Goal: Check status: Check status

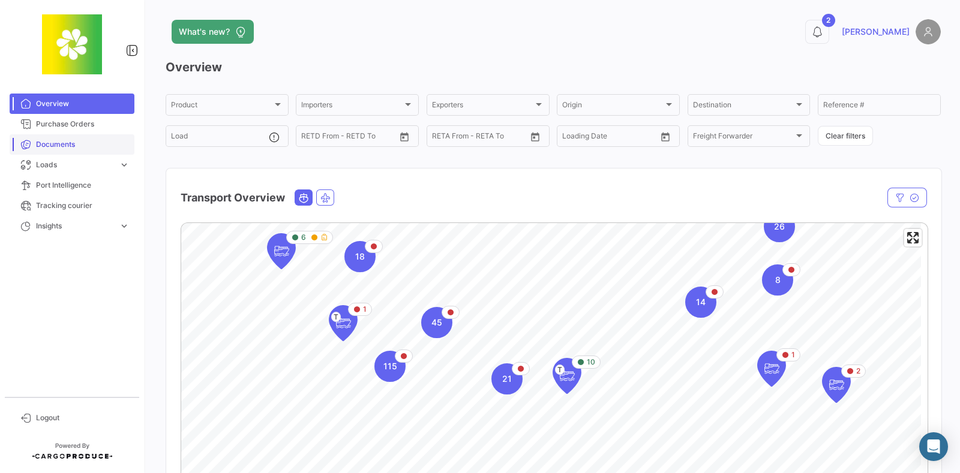
click at [66, 146] on span "Documents" at bounding box center [83, 144] width 94 height 11
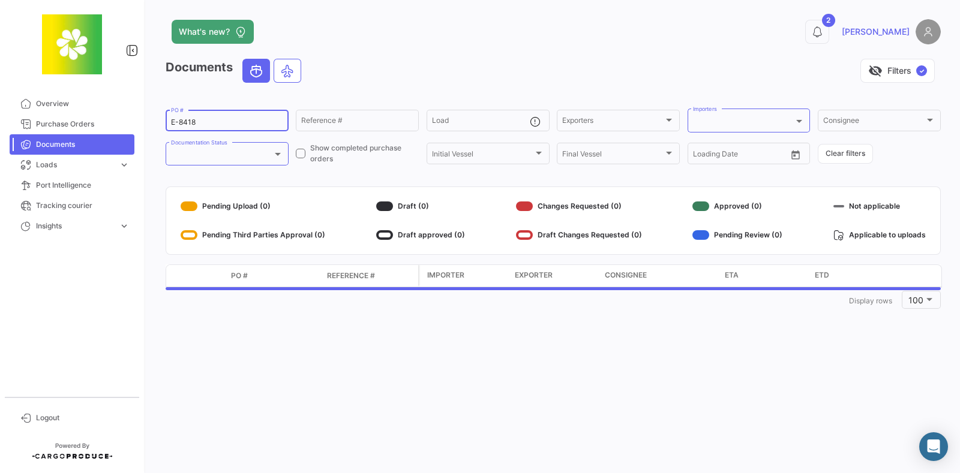
click at [207, 118] on div "E-8418 PO #" at bounding box center [227, 119] width 112 height 23
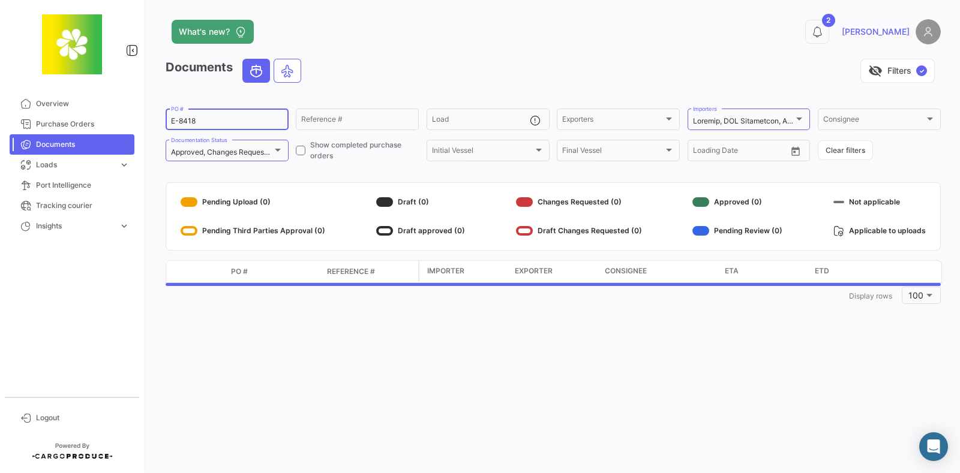
click at [200, 127] on div "E-8418 PO #" at bounding box center [227, 118] width 112 height 23
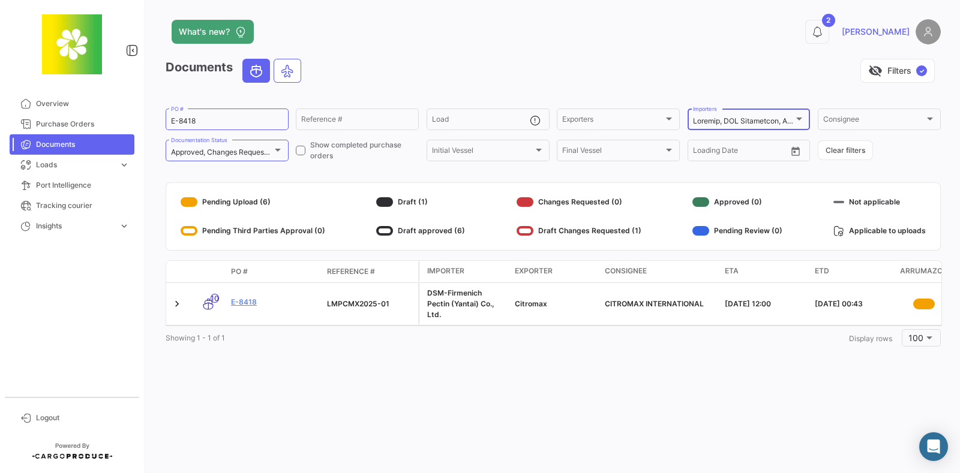
click at [756, 112] on div "Importers" at bounding box center [749, 118] width 112 height 23
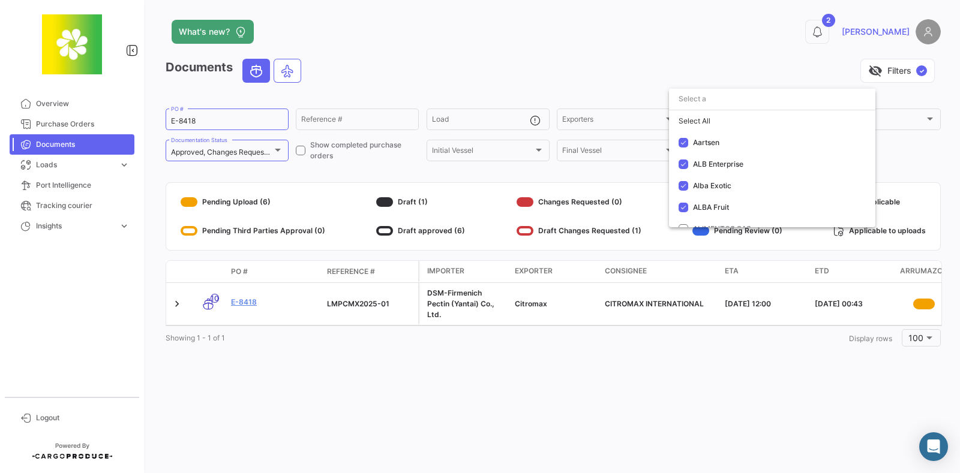
click at [551, 79] on div at bounding box center [480, 236] width 960 height 473
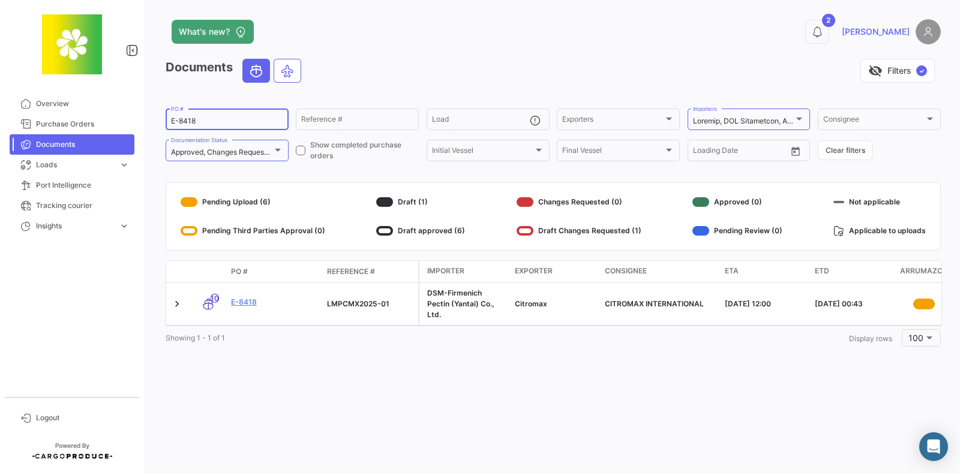
click at [222, 124] on input "E-8418" at bounding box center [227, 121] width 112 height 8
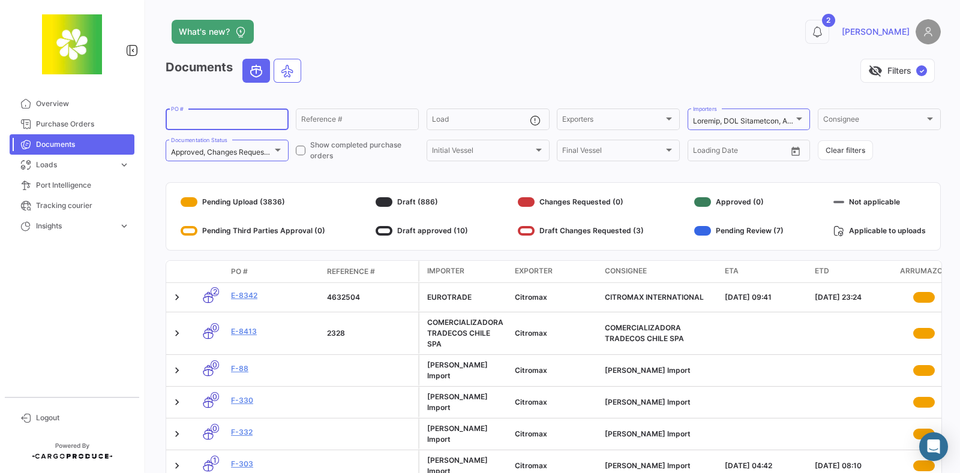
paste input "E-8502"
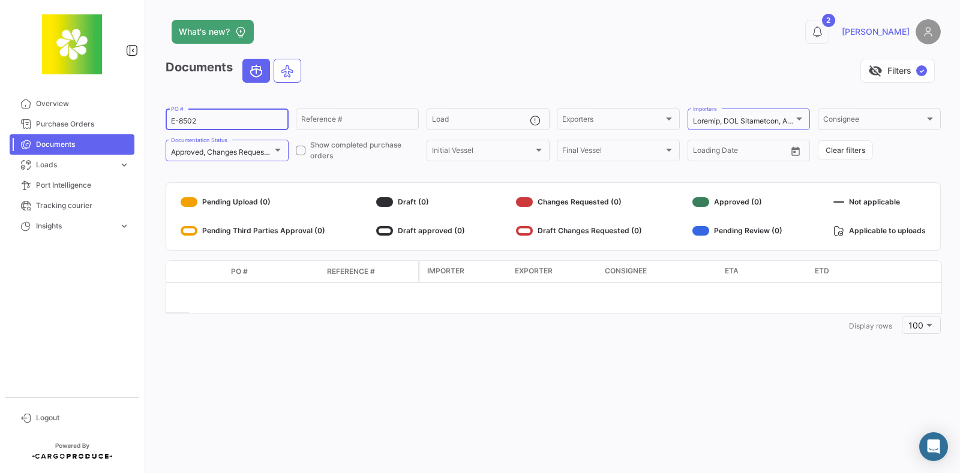
click at [231, 118] on input "E-8502" at bounding box center [227, 121] width 112 height 8
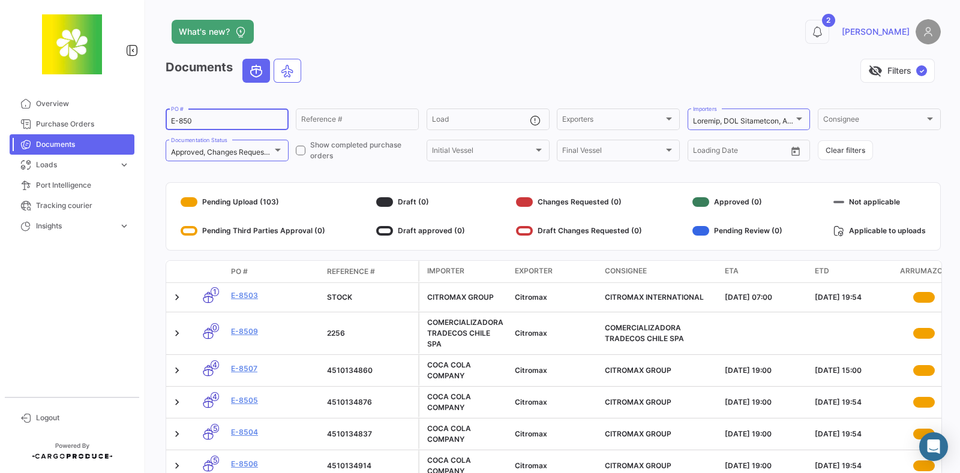
click at [215, 118] on input "E-850" at bounding box center [227, 121] width 112 height 8
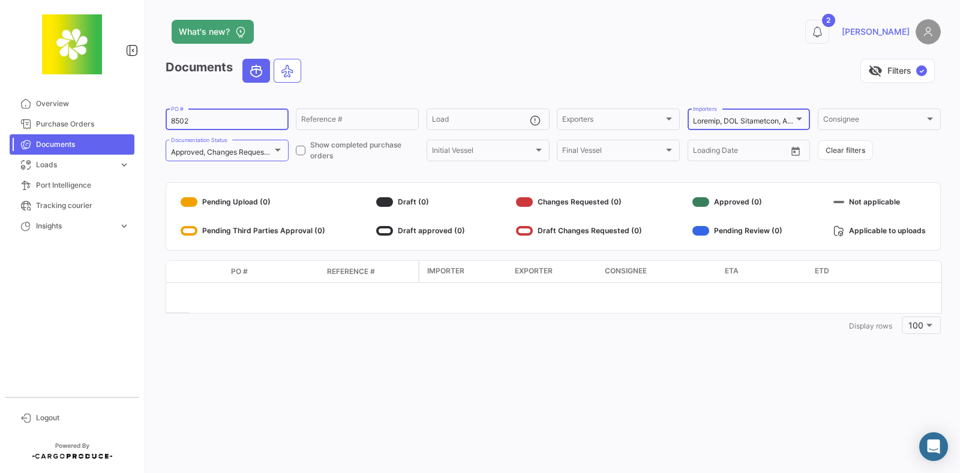
type input "8502"
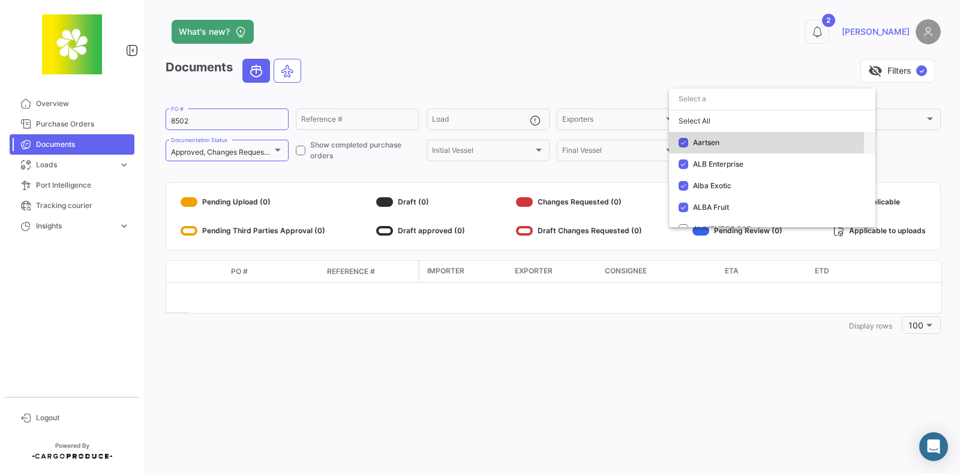
click at [684, 142] on mat-pseudo-checkbox at bounding box center [683, 143] width 10 height 10
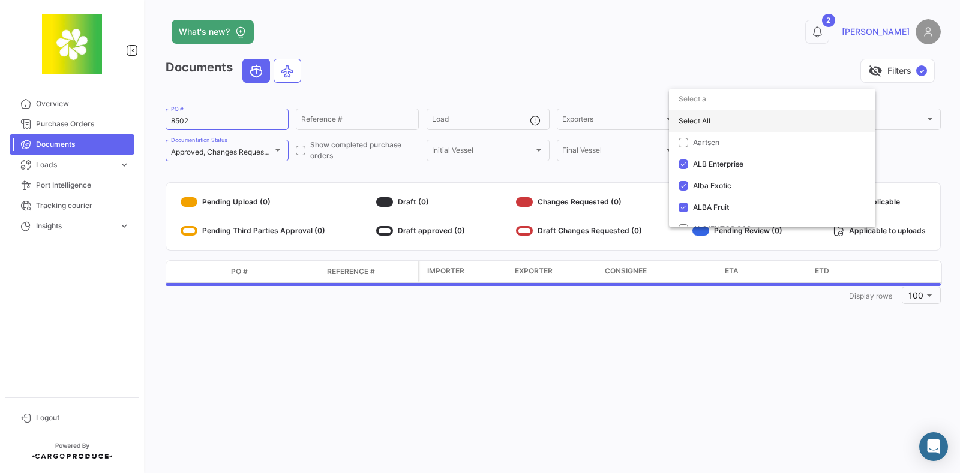
click at [690, 118] on div "Select All" at bounding box center [772, 121] width 206 height 22
click at [713, 127] on div "Deselect All" at bounding box center [772, 121] width 206 height 22
click at [719, 101] on input "dropdown search" at bounding box center [772, 99] width 206 height 22
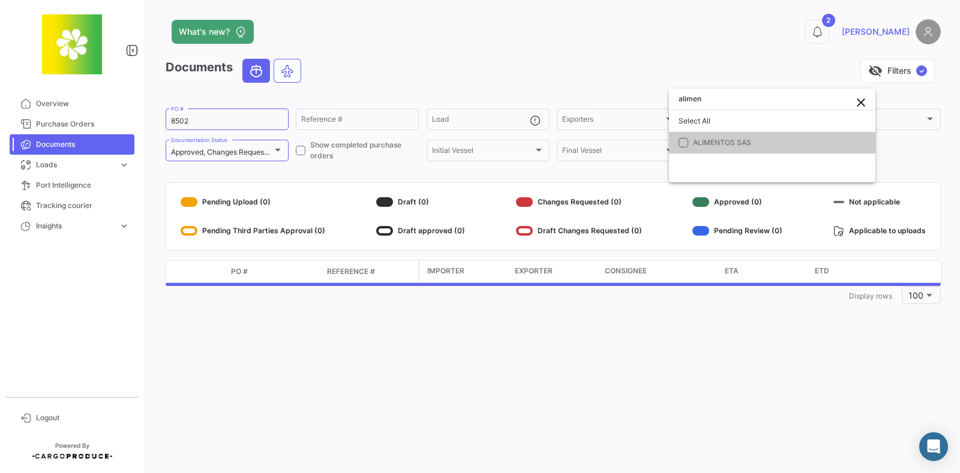
type input "alimen"
click at [681, 137] on mat-option "ALIMENTOS SAS" at bounding box center [772, 143] width 206 height 22
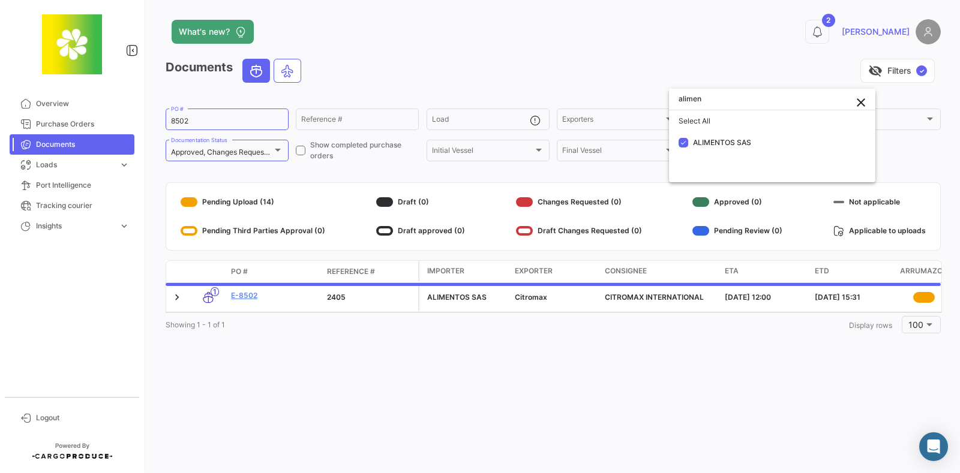
click at [587, 70] on div at bounding box center [480, 236] width 960 height 473
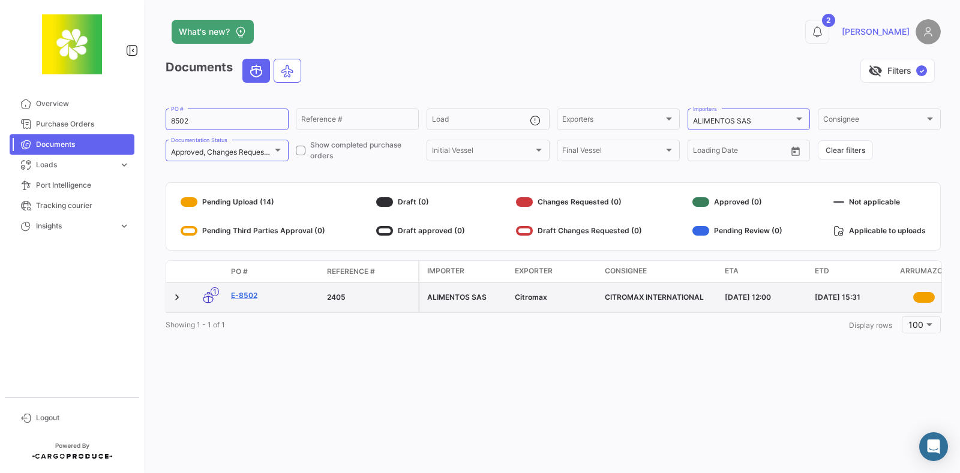
click at [243, 294] on link "E-8502" at bounding box center [274, 295] width 86 height 11
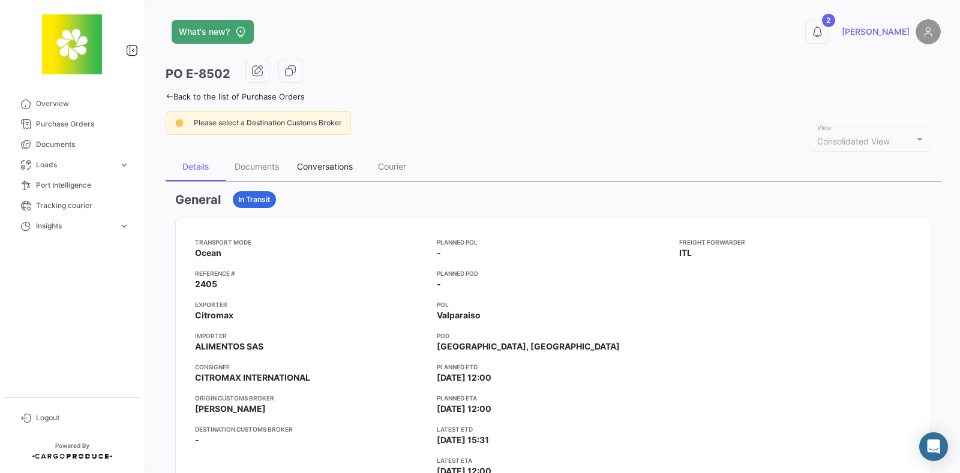
click at [332, 169] on div "Conversations" at bounding box center [325, 166] width 56 height 10
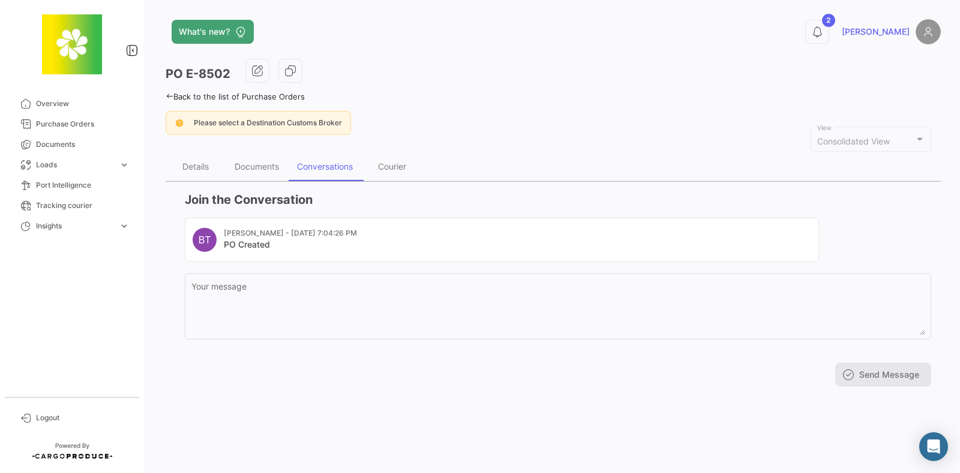
click at [636, 109] on div "PO E-8502 Back to the list of Purchase Orders Please select a Destination Custo…" at bounding box center [553, 228] width 775 height 338
click at [194, 167] on div "Details" at bounding box center [195, 166] width 26 height 10
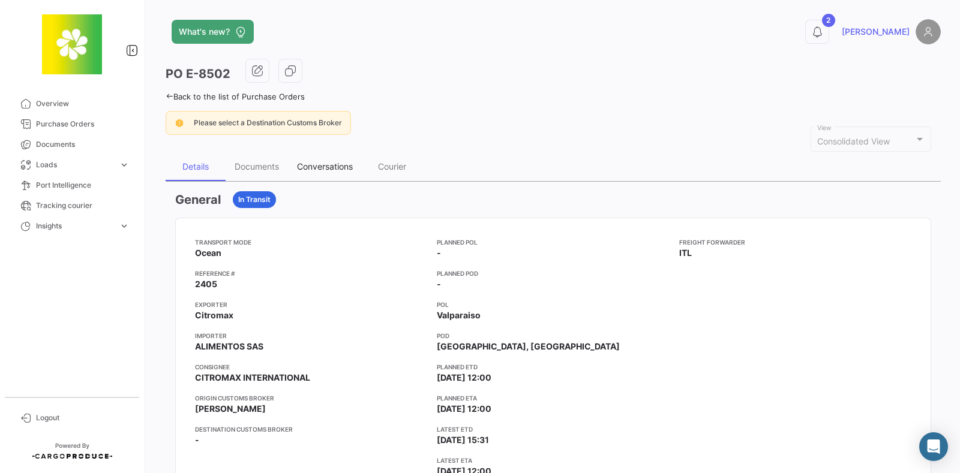
click at [324, 163] on div "Conversations" at bounding box center [325, 166] width 56 height 10
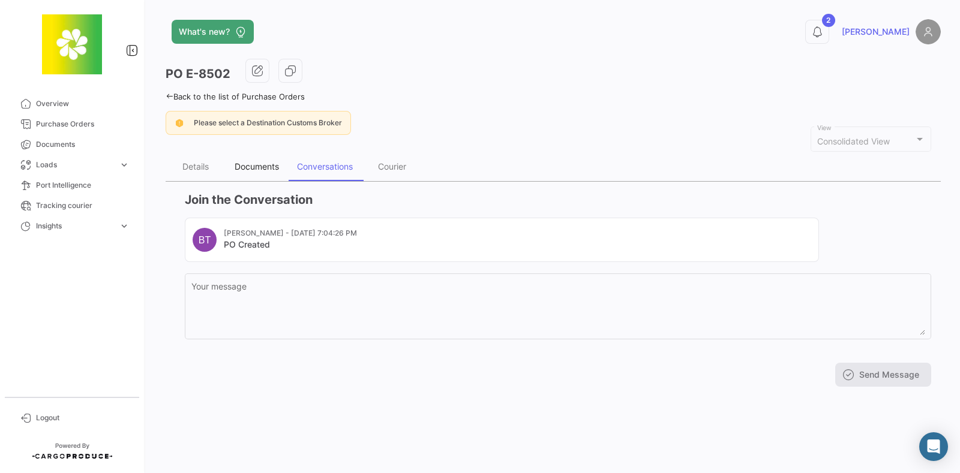
click at [264, 163] on div "Documents" at bounding box center [256, 166] width 44 height 10
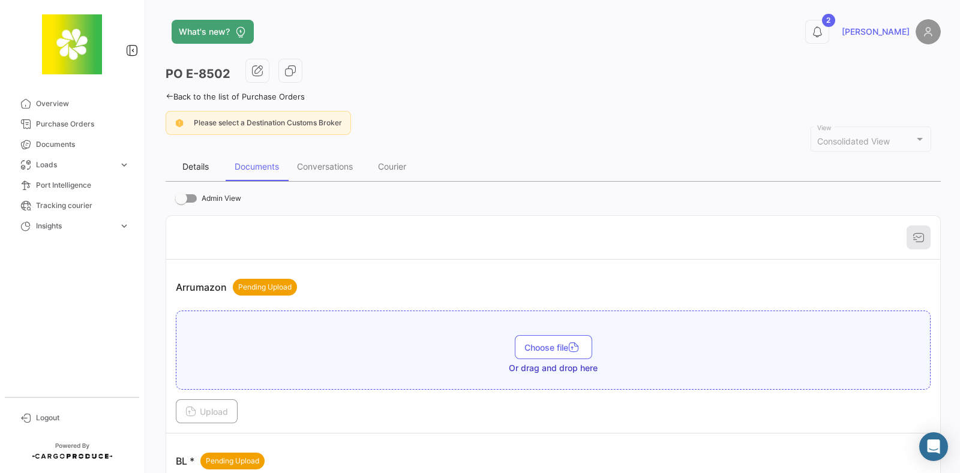
click at [193, 168] on div "Details" at bounding box center [195, 166] width 26 height 10
